Goal: Information Seeking & Learning: Learn about a topic

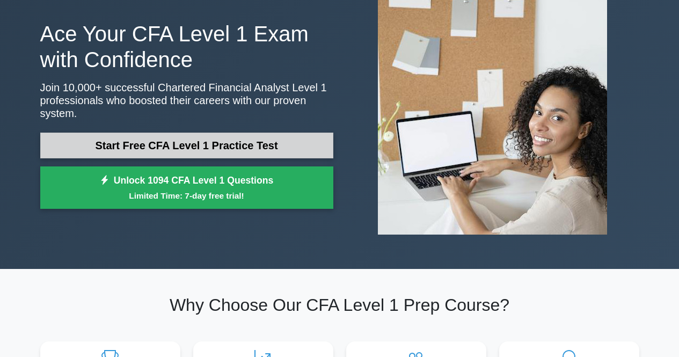
click at [255, 140] on link "Start Free CFA Level 1 Practice Test" at bounding box center [186, 146] width 293 height 26
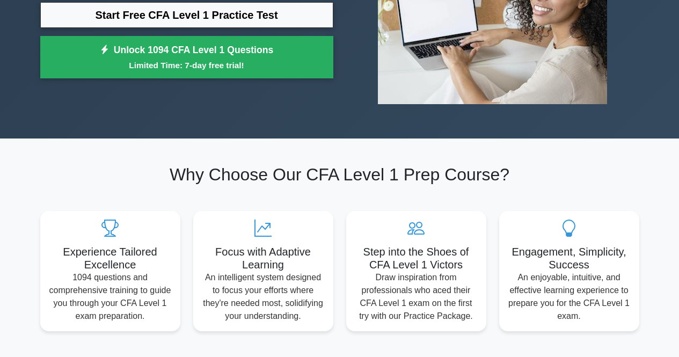
scroll to position [265, 0]
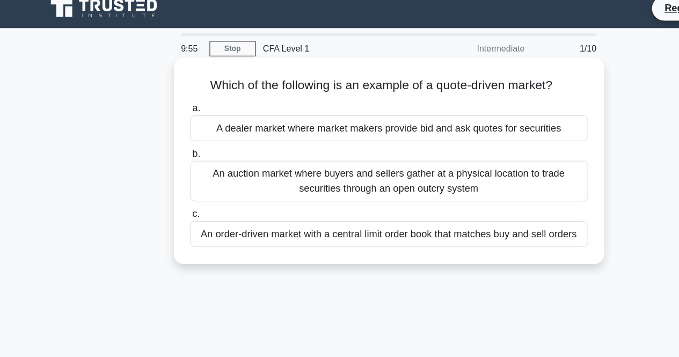
click at [312, 125] on div "A dealer market where market makers provide bid and ask quotes for securities" at bounding box center [340, 122] width 348 height 23
click at [166, 108] on input "a. A dealer market where market makers provide bid and ask quotes for securities" at bounding box center [166, 104] width 0 height 7
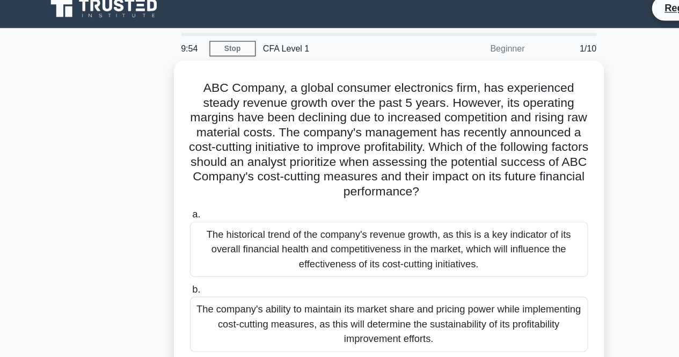
click at [312, 125] on h5 "ABC Company, a global consumer electronics firm, has experienced steady revenue…" at bounding box center [340, 132] width 350 height 104
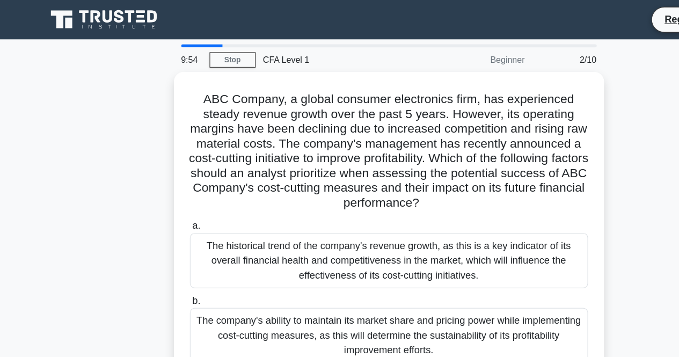
click at [312, 115] on h5 "ABC Company, a global consumer electronics firm, has experienced steady revenue…" at bounding box center [340, 132] width 350 height 104
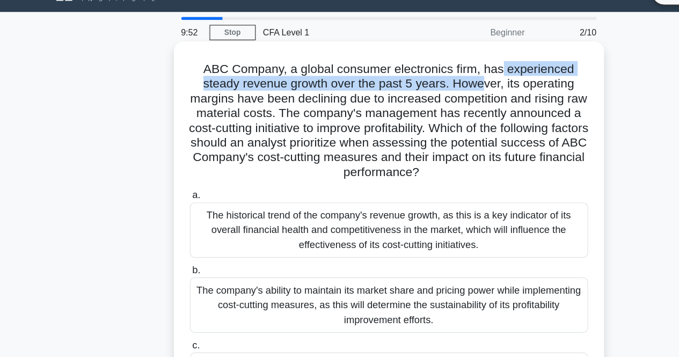
drag, startPoint x: 439, startPoint y: 68, endPoint x: 424, endPoint y: 102, distance: 37.2
click at [424, 102] on div "ABC Company, a global consumer electronics firm, has experienced steady revenue…" at bounding box center [339, 227] width 367 height 326
click at [424, 102] on h5 "ABC Company, a global consumer electronics firm, has experienced steady revenue…" at bounding box center [340, 129] width 350 height 104
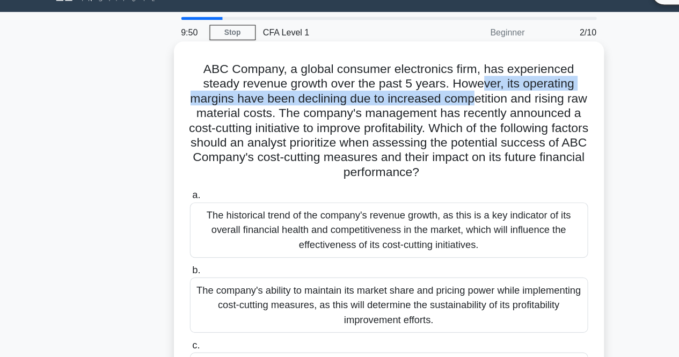
drag, startPoint x: 424, startPoint y: 99, endPoint x: 425, endPoint y: 107, distance: 7.7
click at [425, 107] on h5 "ABC Company, a global consumer electronics firm, has experienced steady revenue…" at bounding box center [340, 129] width 350 height 104
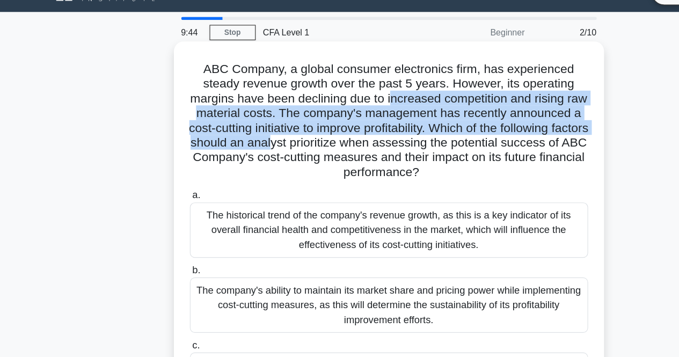
drag, startPoint x: 350, startPoint y: 117, endPoint x: 349, endPoint y: 148, distance: 31.2
click at [349, 148] on h5 "ABC Company, a global consumer electronics firm, has experienced steady revenue…" at bounding box center [340, 129] width 350 height 104
